Goal: Complete application form

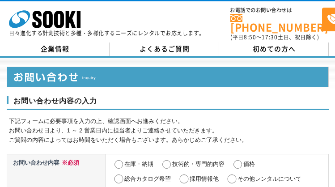
select select "13"
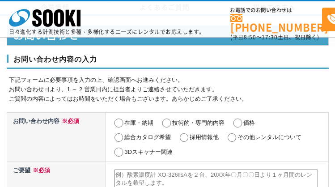
scroll to position [441, 0]
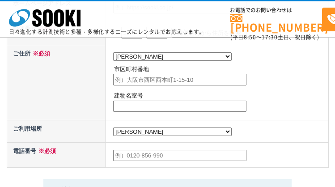
radio input "true"
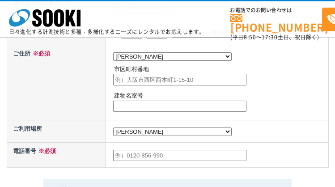
radio input "true"
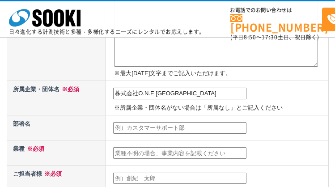
type input "株式会社O.N.E [GEOGRAPHIC_DATA]"
type input "経営企画"
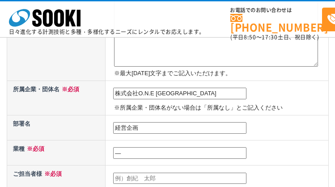
type input "―"
type input "[PERSON_NAME]"
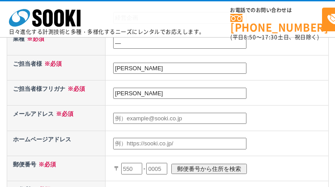
type input "[PERSON_NAME]"
type input "[EMAIL_ADDRESS][DOMAIN_NAME]"
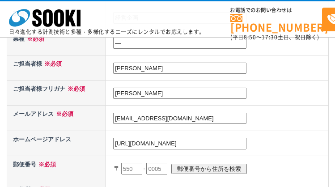
type input "[URL][DOMAIN_NAME]"
type input "108"
type input "1080"
type input "0075"
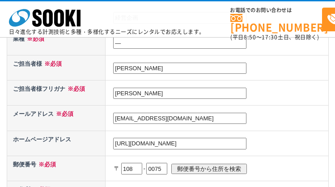
scroll to position [430, 0]
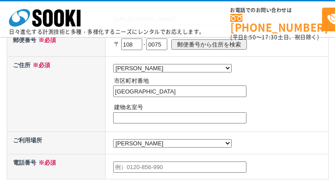
type input "[GEOGRAPHIC_DATA]"
type input "―"
type input "0362792731"
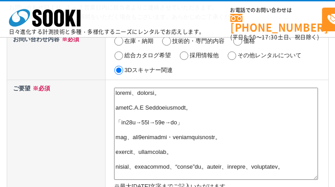
type textarea "突然のご連絡、失礼いたします。 株式会社O.N.E Japanの岡崎と申します。 「年商13億→31億→55億→上場」 これは、弊社が3年間伴走した企業・イン…"
